Goal: Entertainment & Leisure: Consume media (video, audio)

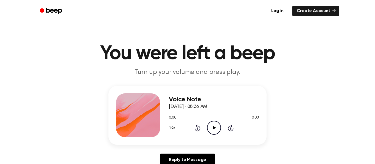
click at [212, 123] on icon "Play Audio" at bounding box center [214, 128] width 14 height 14
click at [217, 128] on icon "Play Audio" at bounding box center [214, 128] width 14 height 14
click at [214, 121] on circle at bounding box center [213, 127] width 13 height 13
click at [214, 129] on icon at bounding box center [214, 128] width 3 height 4
click at [214, 129] on icon "Play Audio" at bounding box center [214, 128] width 14 height 14
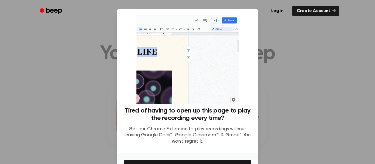
click at [305, 88] on div at bounding box center [187, 82] width 375 height 164
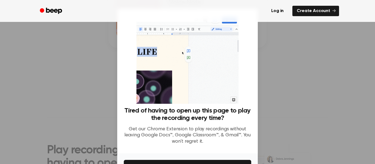
scroll to position [35, 0]
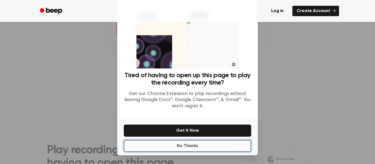
click at [197, 147] on button "No Thanks" at bounding box center [187, 146] width 127 height 12
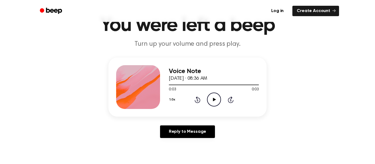
scroll to position [19, 0]
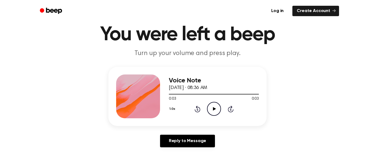
click at [213, 111] on icon "Play Audio" at bounding box center [214, 109] width 14 height 14
